Goal: Information Seeking & Learning: Learn about a topic

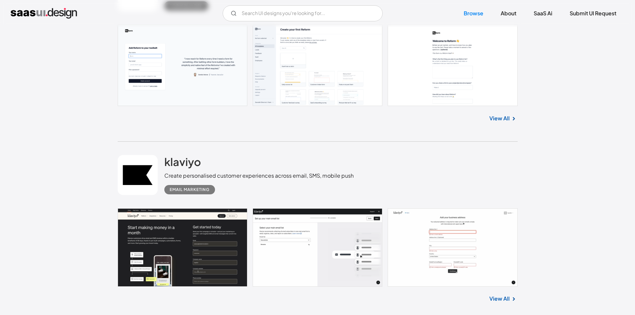
scroll to position [1000, 0]
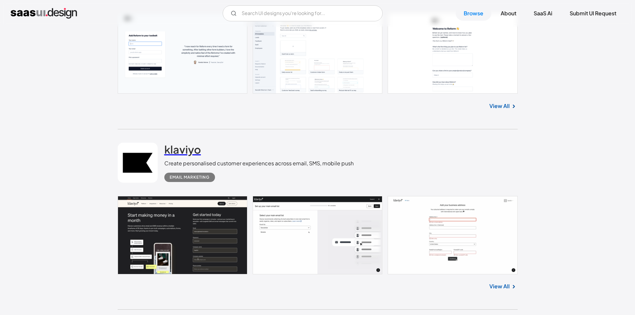
click at [179, 147] on h2 "klaviyo" at bounding box center [182, 149] width 37 height 13
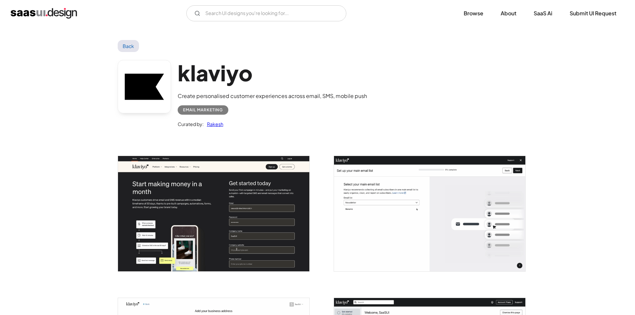
click at [203, 107] on div "Email Marketing" at bounding box center [203, 110] width 40 height 8
click at [208, 72] on h1 "klaviyo" at bounding box center [272, 73] width 189 height 26
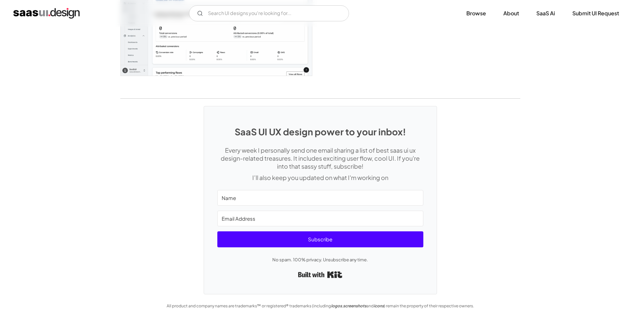
scroll to position [1899, 0]
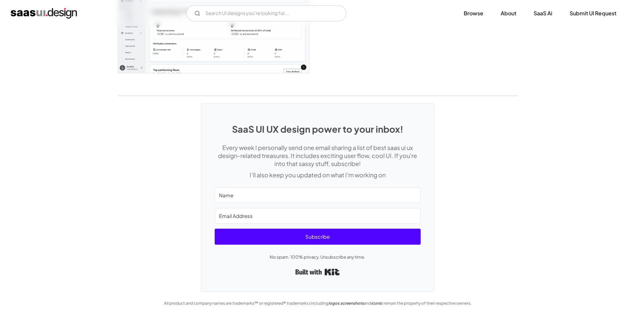
click at [248, 54] on img "open lightbox" at bounding box center [213, 15] width 191 height 115
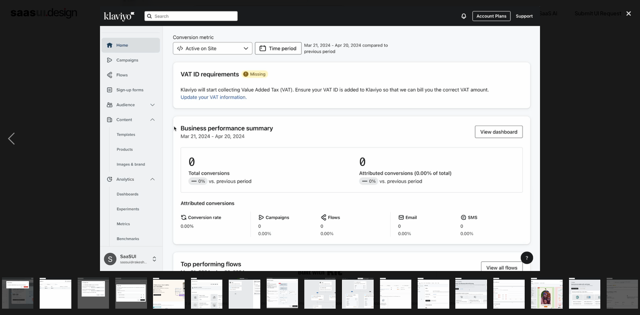
scroll to position [0, 311]
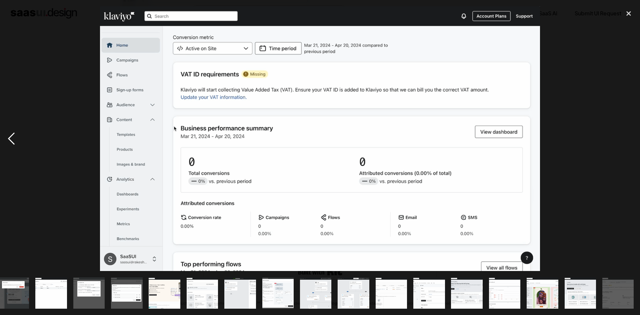
click at [7, 136] on div "previous image" at bounding box center [11, 138] width 23 height 265
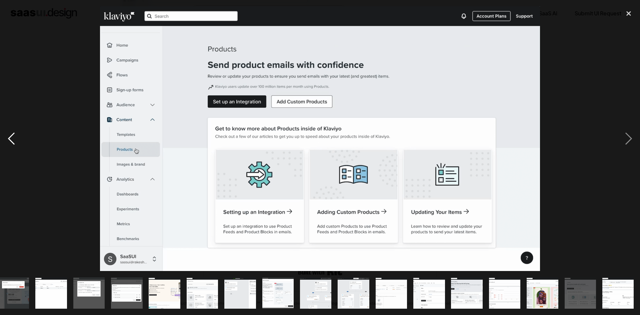
click at [7, 136] on div "previous image" at bounding box center [11, 138] width 23 height 265
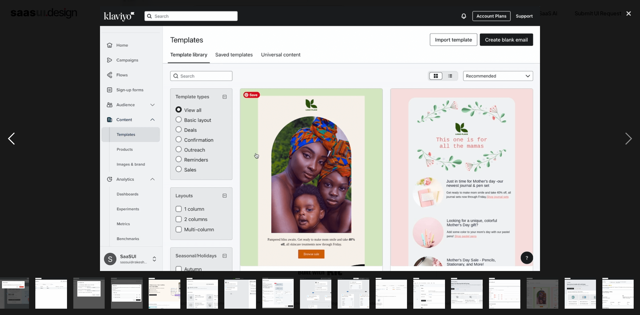
click at [7, 136] on div "previous image" at bounding box center [11, 138] width 23 height 265
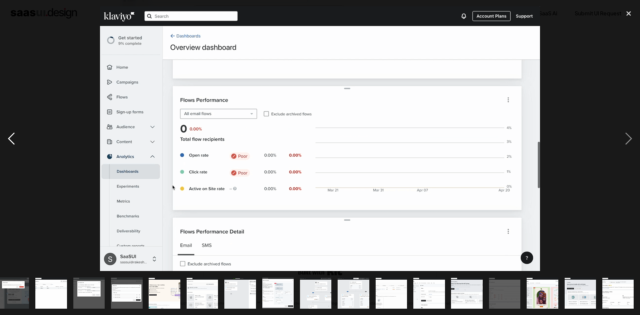
click at [7, 136] on div "previous image" at bounding box center [11, 138] width 23 height 265
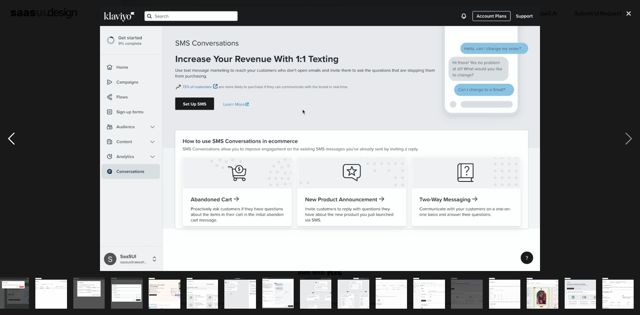
click at [7, 136] on div "previous image" at bounding box center [11, 138] width 23 height 265
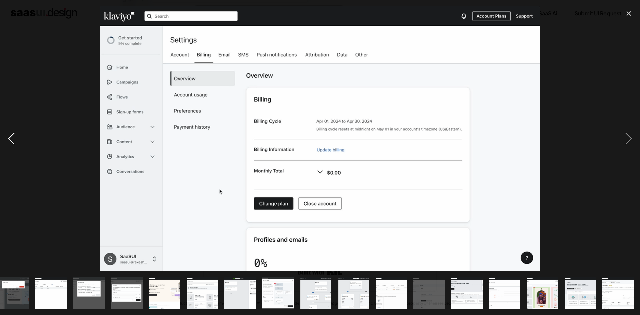
click at [7, 136] on div "previous image" at bounding box center [11, 138] width 23 height 265
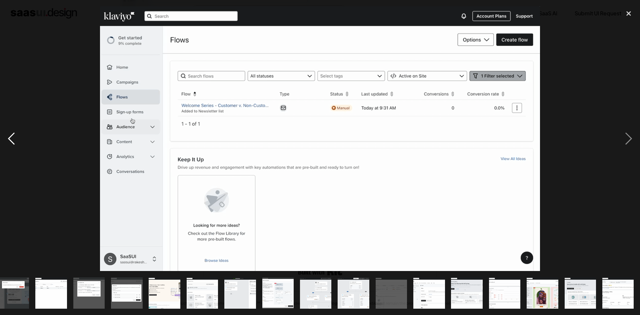
click at [7, 136] on div "previous image" at bounding box center [11, 138] width 23 height 265
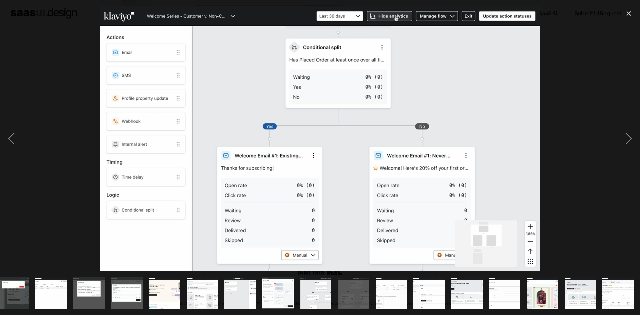
click at [61, 55] on div at bounding box center [320, 138] width 640 height 265
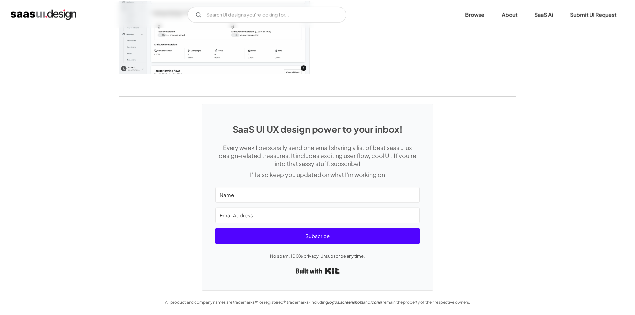
scroll to position [0, 0]
